Goal: Task Accomplishment & Management: Manage account settings

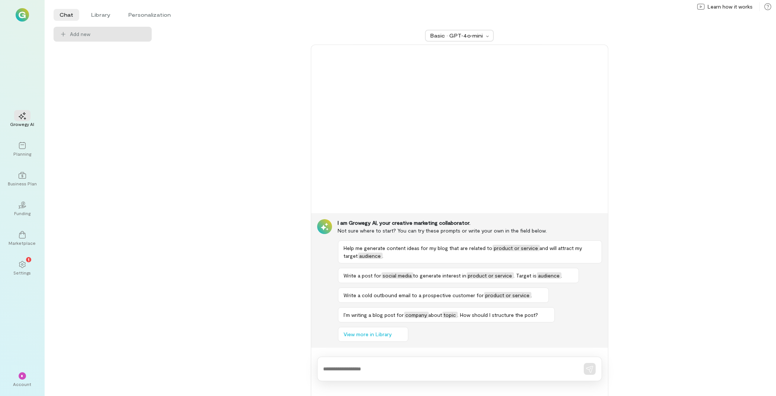
click at [38, 269] on div "Growegy AI Planning Business Plan 02 Funding Marketplace 1 Settings * Account" at bounding box center [22, 198] width 45 height 396
click at [32, 269] on div "1 Settings" at bounding box center [22, 268] width 27 height 27
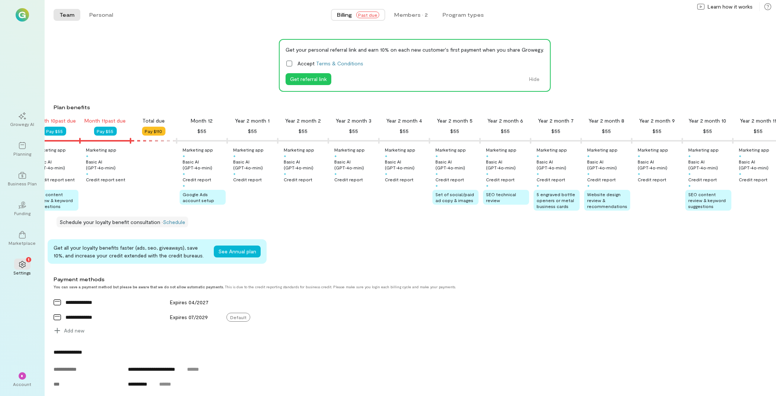
scroll to position [16, 0]
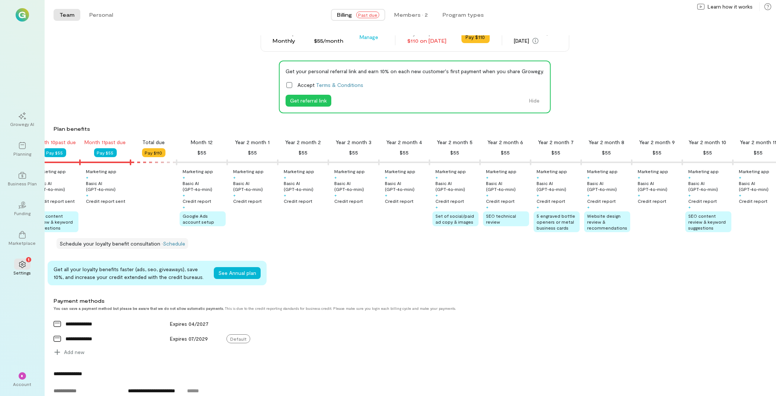
click at [362, 33] on div "Team Personal Billing Past due Members · 2 Program types Team Personal Current …" at bounding box center [410, 198] width 731 height 396
click at [361, 38] on span "Manage" at bounding box center [369, 36] width 19 height 7
click at [374, 72] on link "Cancel plan" at bounding box center [385, 68] width 57 height 15
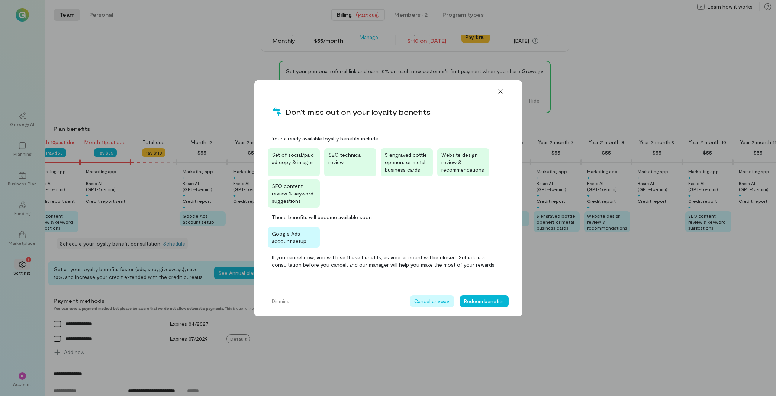
click at [440, 303] on button "Cancel anyway" at bounding box center [432, 301] width 44 height 12
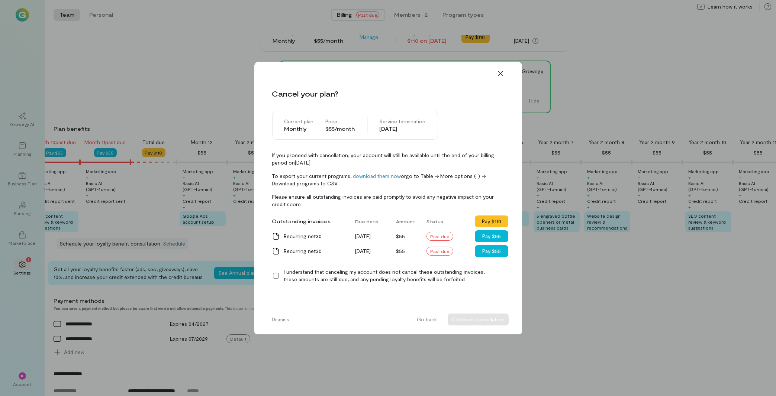
click at [276, 276] on icon at bounding box center [275, 275] width 7 height 7
click at [478, 319] on button "Continue cancellation" at bounding box center [477, 320] width 61 height 12
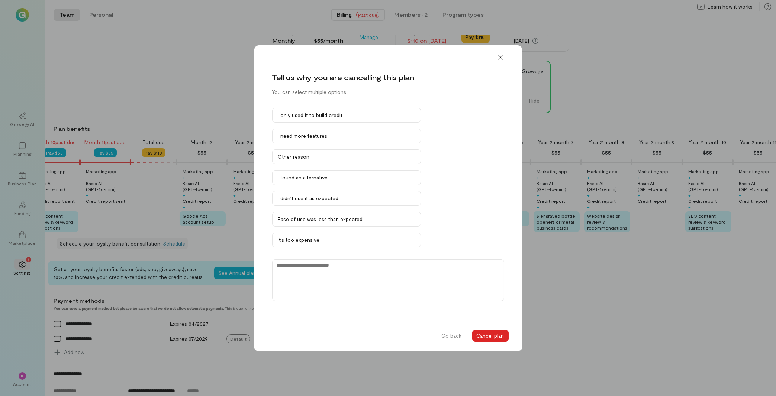
click at [497, 337] on button "Cancel plan" at bounding box center [490, 336] width 36 height 12
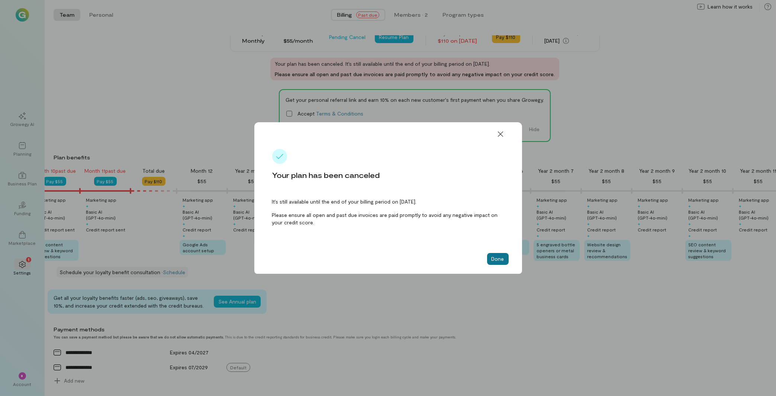
click at [498, 260] on button "Done" at bounding box center [498, 259] width 22 height 12
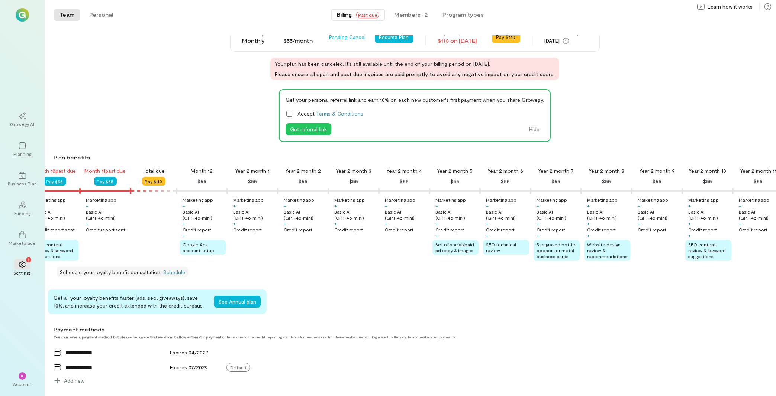
click at [23, 387] on div "Account" at bounding box center [22, 384] width 18 height 6
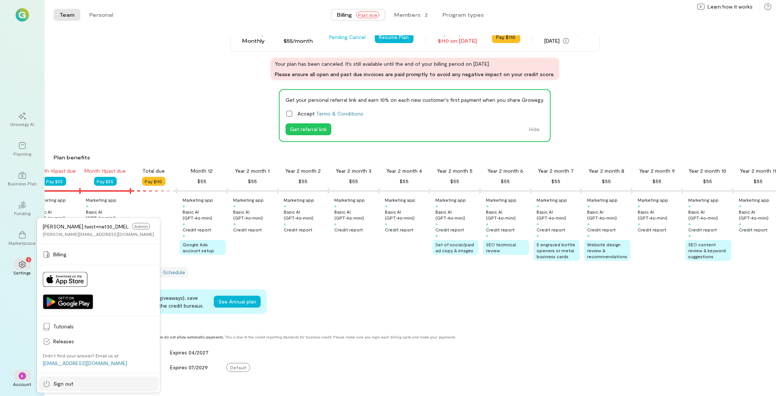
click at [63, 386] on span "Sign out" at bounding box center [103, 383] width 101 height 7
